Goal: Task Accomplishment & Management: Manage account settings

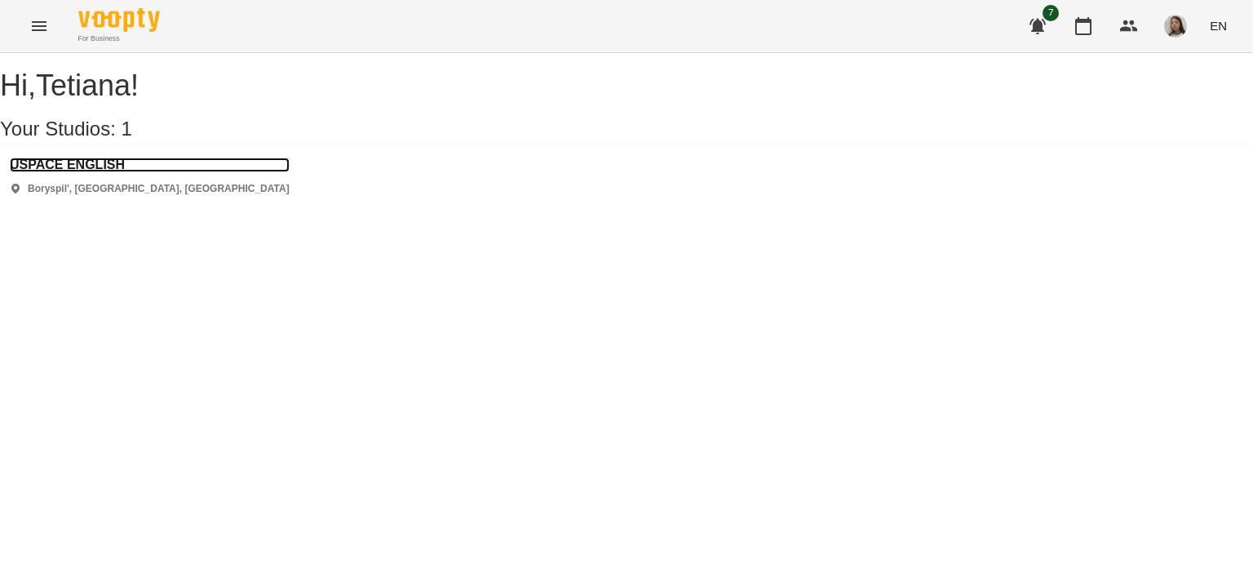
click at [110, 172] on h3 "USPACE ENGLISH" at bounding box center [150, 164] width 280 height 15
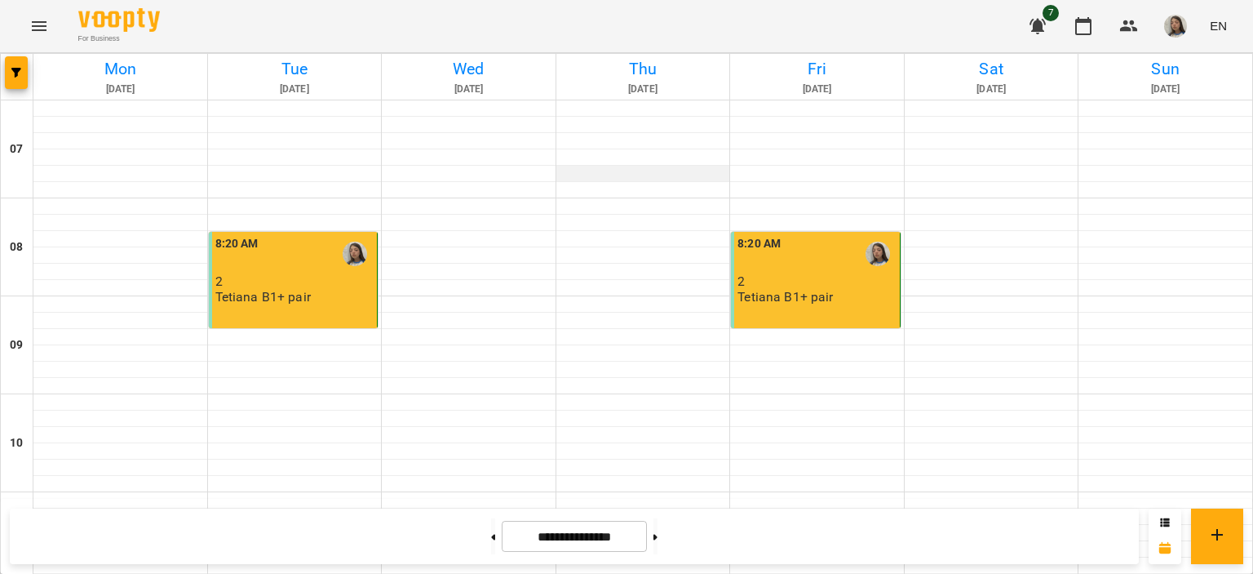
scroll to position [898, 0]
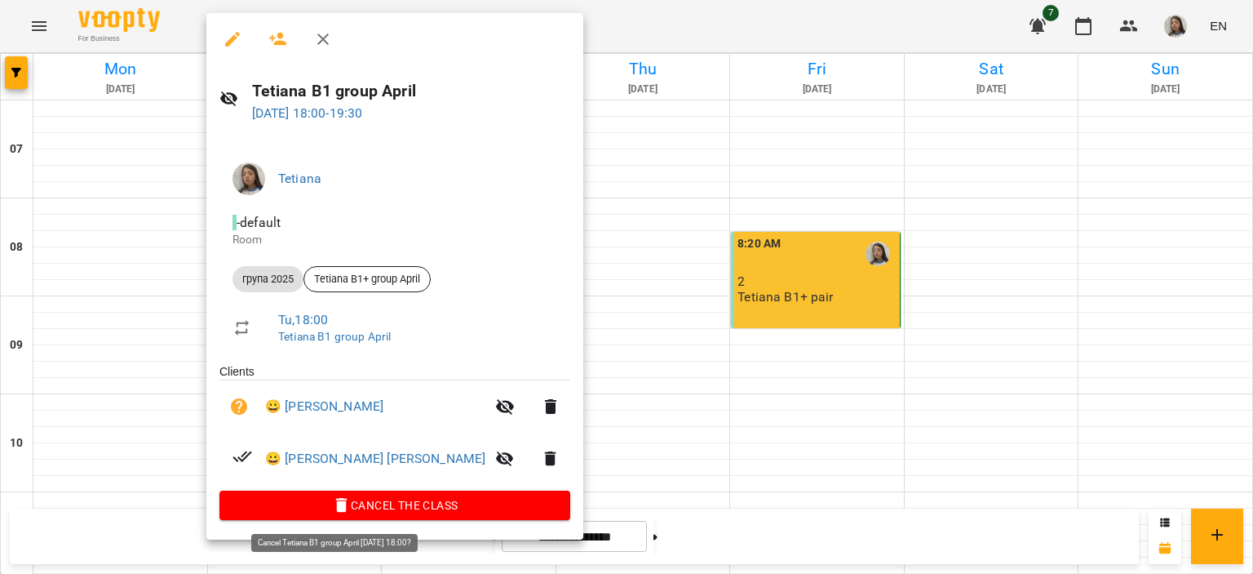
click at [346, 512] on span "Cancel the class" at bounding box center [395, 505] width 325 height 20
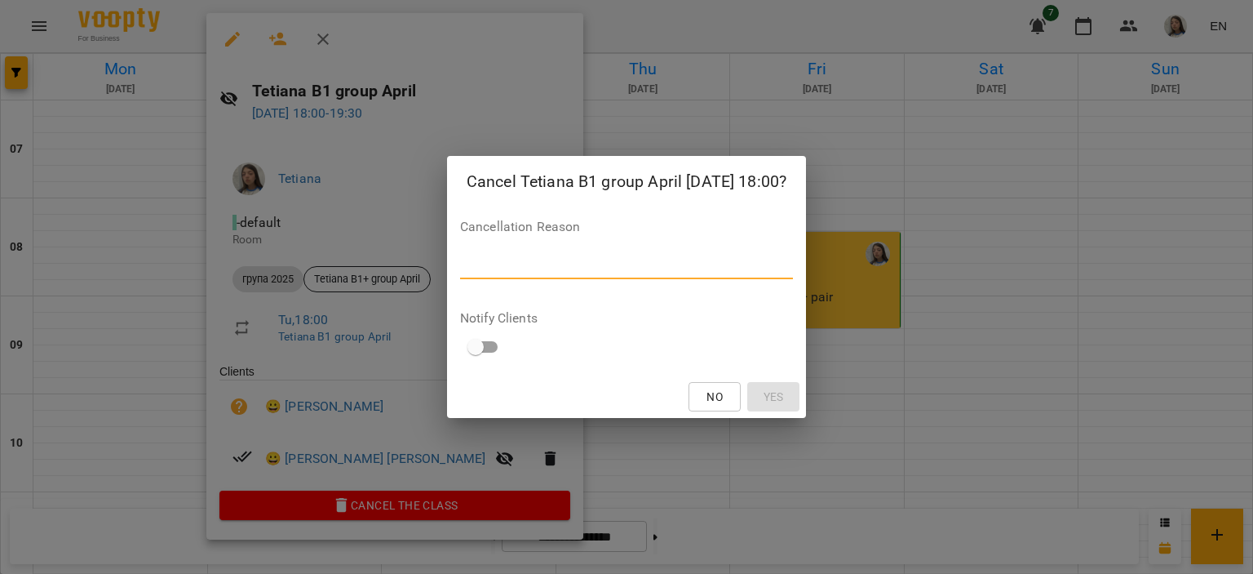
click at [593, 258] on textarea at bounding box center [626, 266] width 333 height 16
click at [653, 260] on textarea at bounding box center [626, 266] width 333 height 16
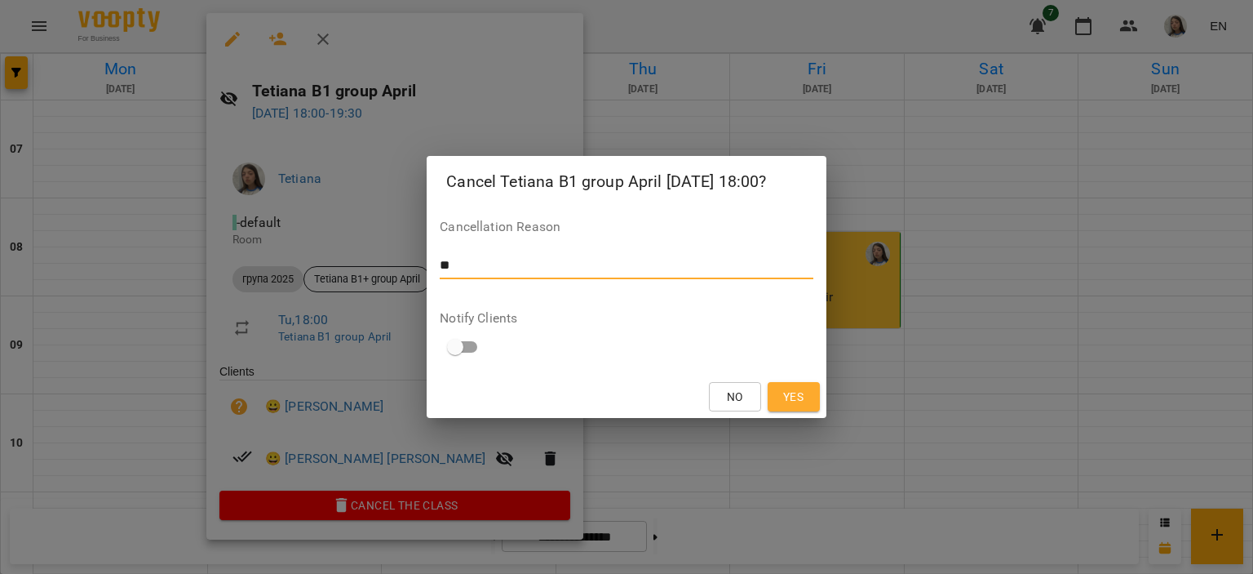
type textarea "*"
type textarea "*******"
click at [791, 406] on button "Yes" at bounding box center [794, 396] width 52 height 29
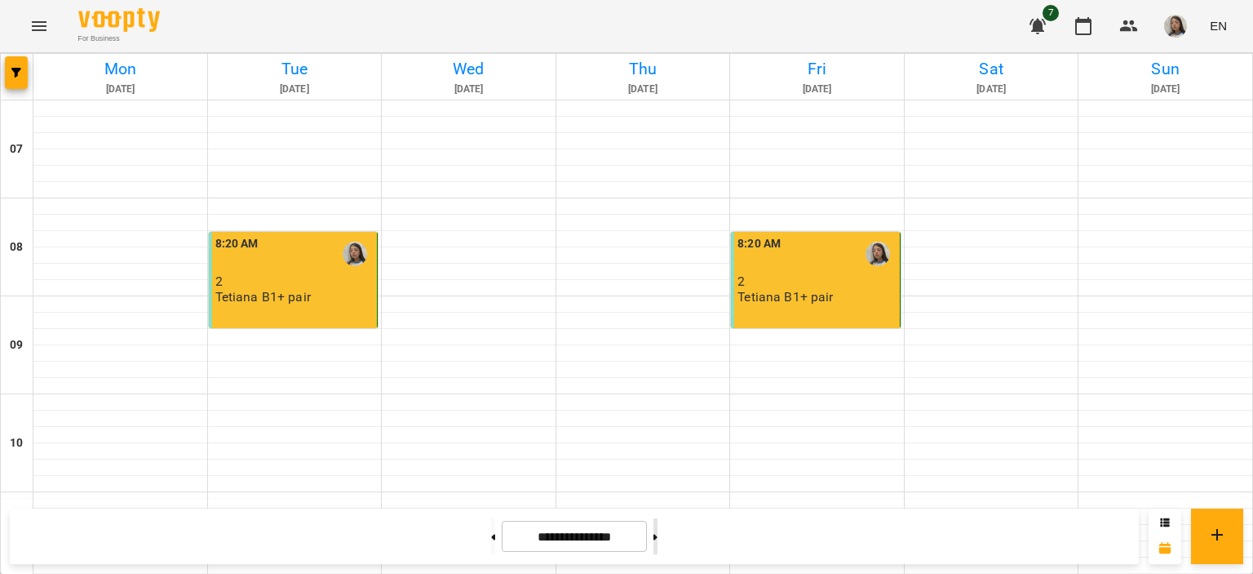
click at [658, 545] on button at bounding box center [656, 536] width 4 height 36
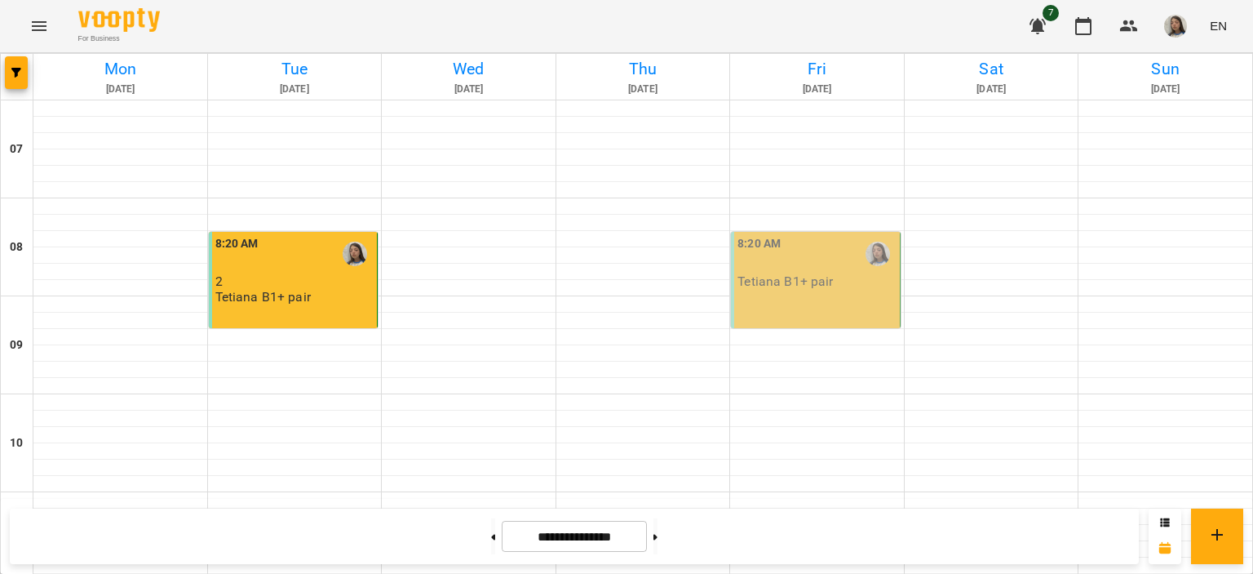
scroll to position [1061, 0]
click at [491, 541] on button at bounding box center [493, 536] width 4 height 36
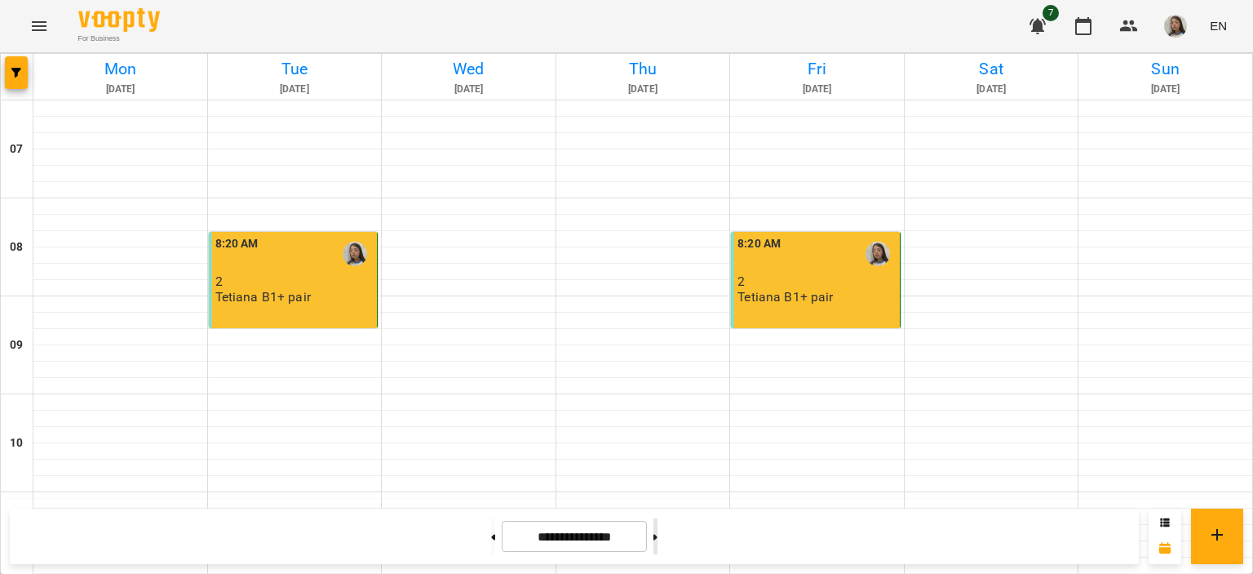
drag, startPoint x: 681, startPoint y: 541, endPoint x: 689, endPoint y: 541, distance: 9.0
click at [658, 541] on button at bounding box center [656, 536] width 4 height 36
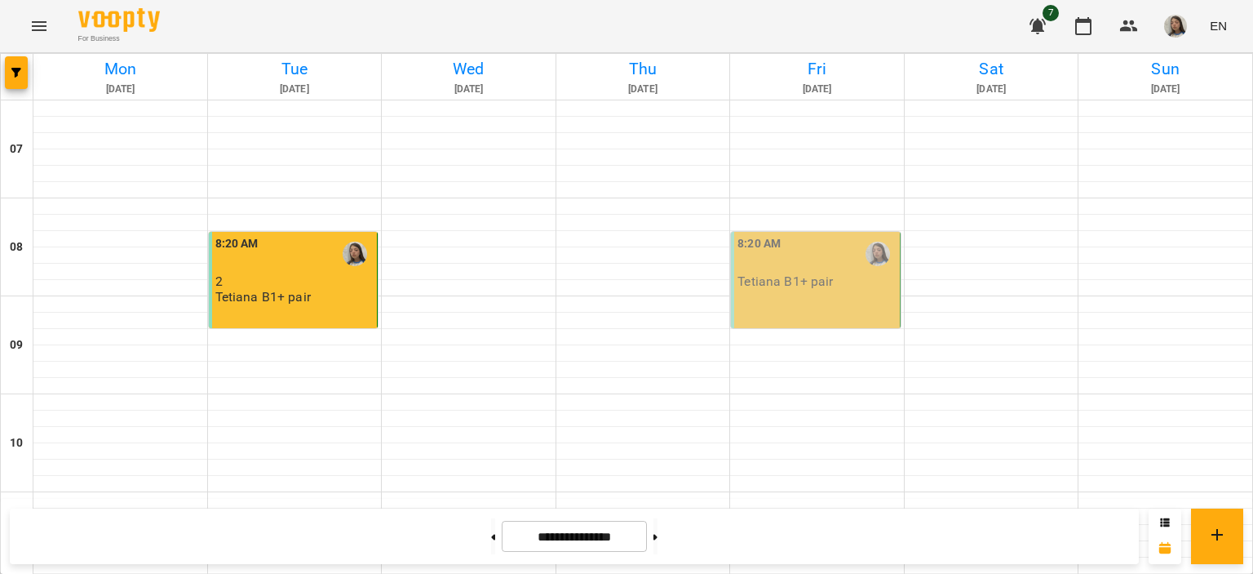
scroll to position [1068, 0]
click at [491, 539] on button at bounding box center [493, 536] width 4 height 36
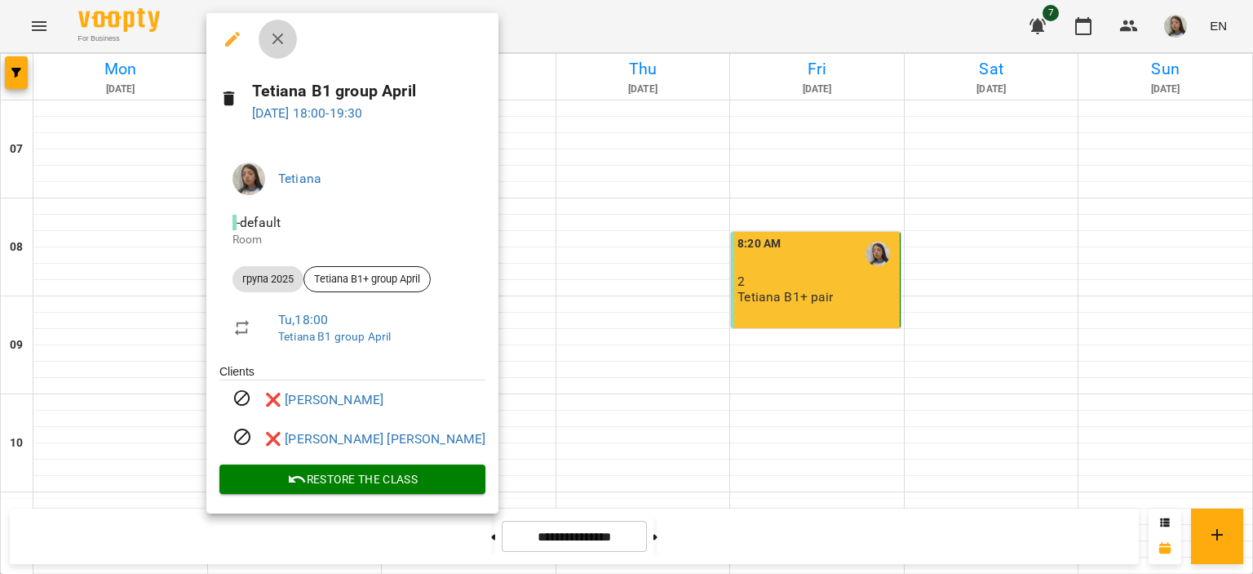
click at [268, 33] on icon "button" at bounding box center [278, 39] width 20 height 20
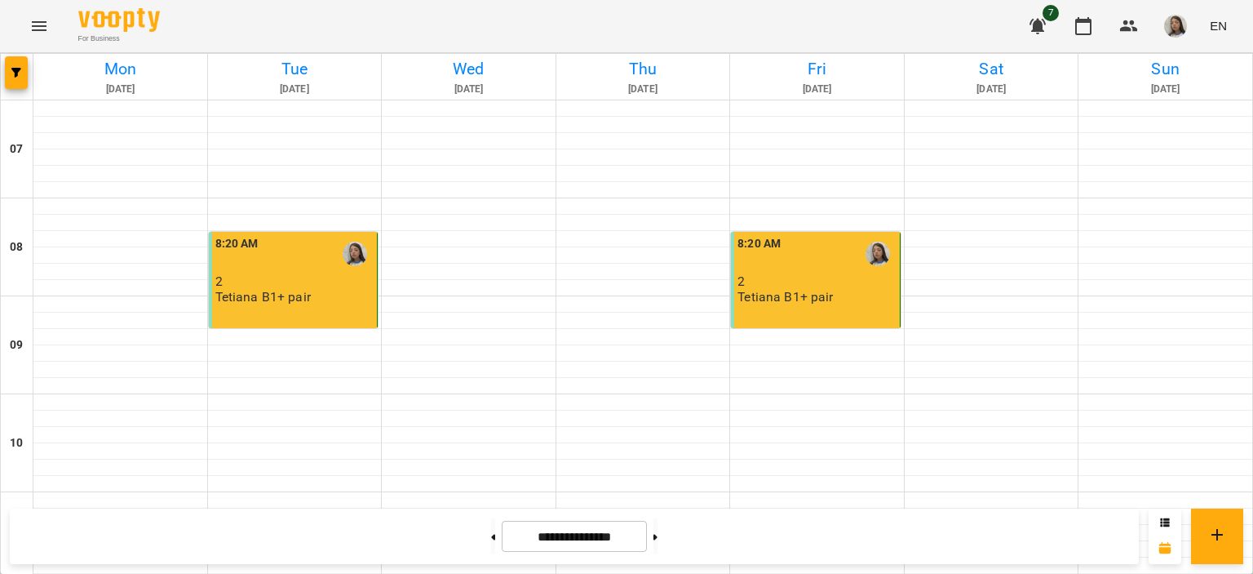
scroll to position [823, 0]
click at [491, 528] on button at bounding box center [493, 536] width 4 height 36
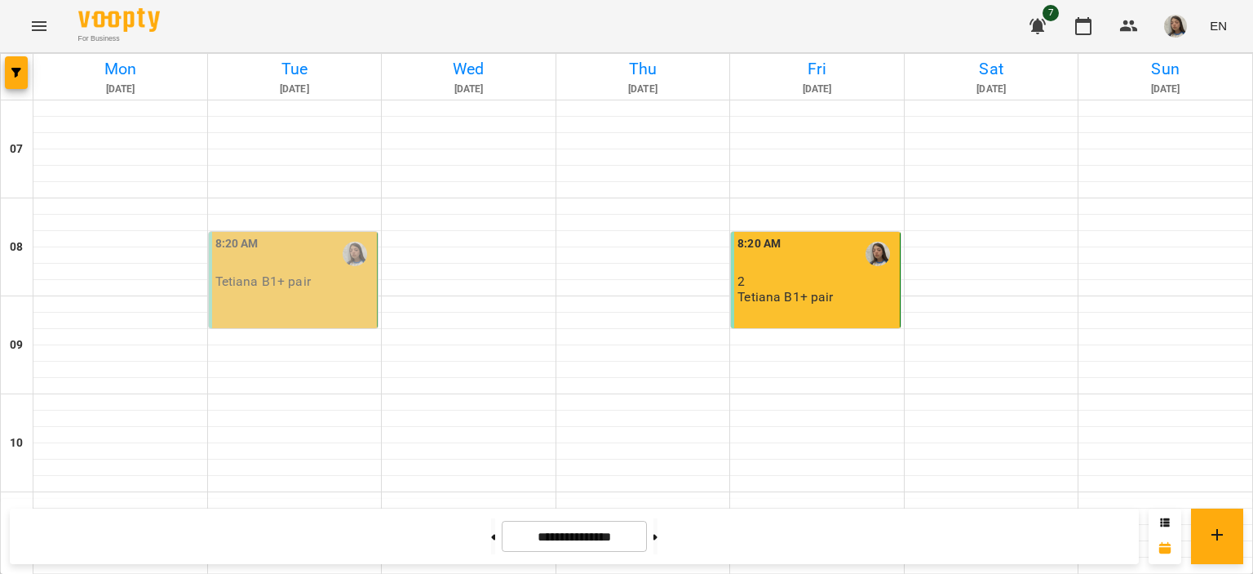
scroll to position [979, 0]
click at [658, 542] on button at bounding box center [656, 536] width 4 height 36
type input "**********"
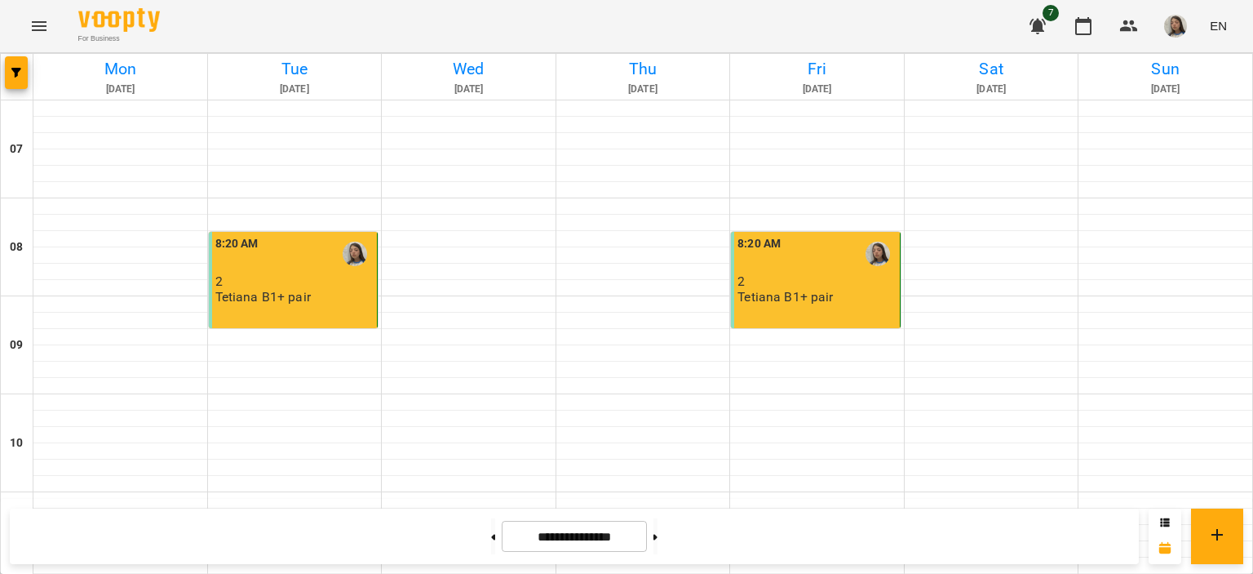
scroll to position [0, 0]
